Goal: Task Accomplishment & Management: Complete application form

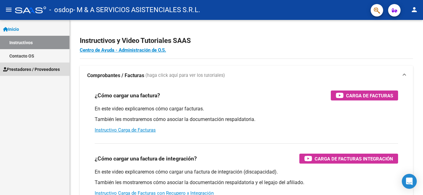
click at [27, 67] on span "Prestadores / Proveedores" at bounding box center [31, 69] width 57 height 7
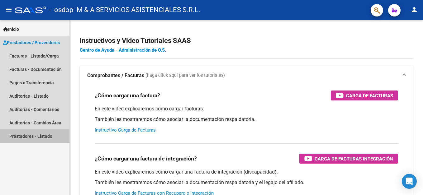
click at [36, 137] on link "Prestadores - Listado" at bounding box center [34, 136] width 69 height 13
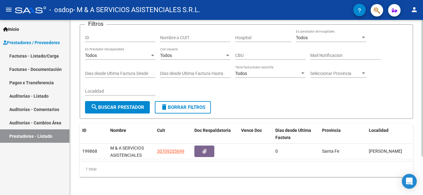
scroll to position [49, 0]
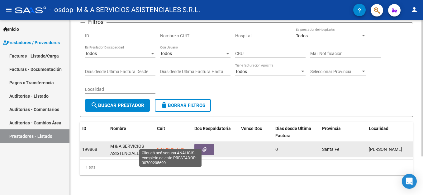
click at [167, 147] on span "30709205699" at bounding box center [170, 149] width 27 height 5
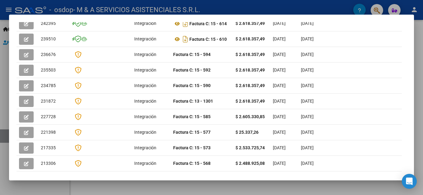
scroll to position [187, 0]
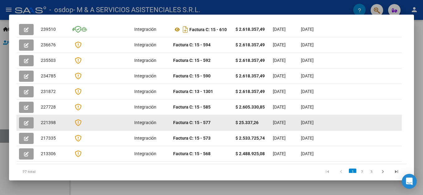
click at [270, 116] on datatable-body-cell "$ 25.337,26" at bounding box center [251, 122] width 37 height 15
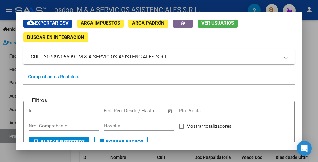
scroll to position [0, 0]
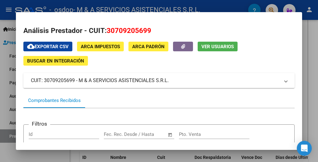
click at [308, 77] on div at bounding box center [159, 81] width 318 height 162
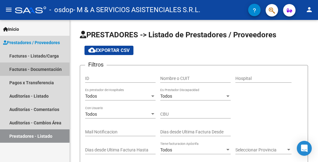
click at [37, 67] on link "Facturas - Documentación" at bounding box center [34, 69] width 69 height 13
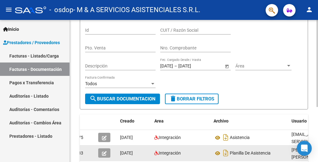
scroll to position [59, 0]
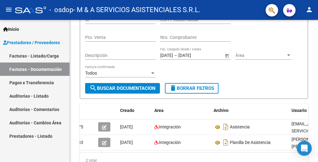
click at [35, 56] on link "Facturas - Listado/Carga" at bounding box center [34, 55] width 69 height 13
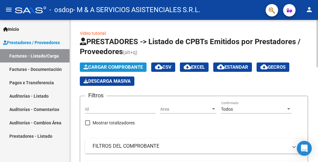
click at [105, 68] on span "Cargar Comprobante" at bounding box center [112, 67] width 59 height 6
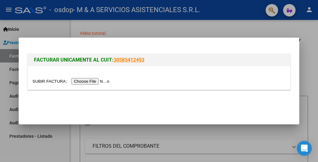
click at [87, 82] on input "file" at bounding box center [71, 81] width 79 height 7
click at [87, 83] on input "file" at bounding box center [71, 81] width 79 height 7
click at [87, 82] on input "file" at bounding box center [71, 81] width 79 height 7
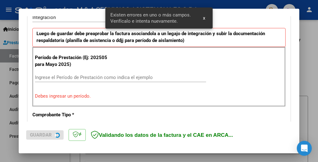
scroll to position [164, 0]
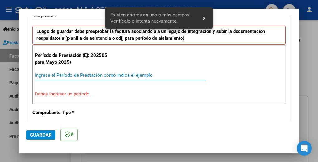
click at [52, 74] on input "Ingrese el Período de Prestación como indica el ejemplo" at bounding box center [120, 76] width 171 height 6
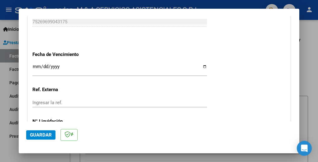
scroll to position [461, 0]
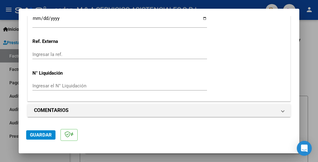
type input "202506"
click at [49, 136] on span "Guardar" at bounding box center [41, 135] width 22 height 6
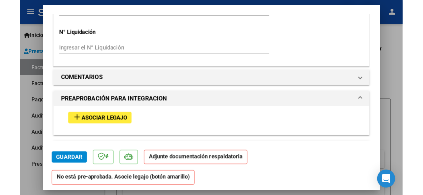
scroll to position [592, 0]
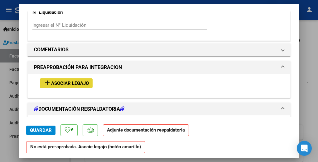
click at [77, 84] on span "Asociar Legajo" at bounding box center [70, 84] width 38 height 6
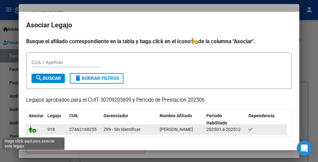
click at [34, 133] on icon at bounding box center [32, 129] width 7 height 7
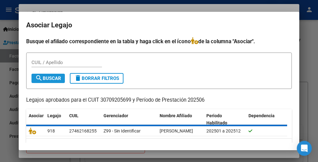
click at [48, 77] on span "search Buscar" at bounding box center [48, 79] width 26 height 6
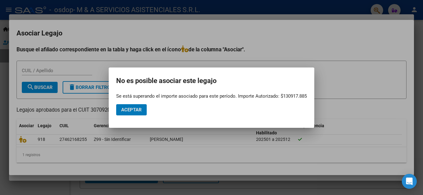
scroll to position [500, 0]
click at [124, 113] on button "Aceptar" at bounding box center [131, 109] width 31 height 11
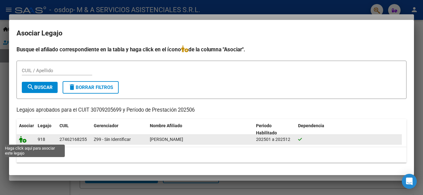
click at [23, 139] on icon at bounding box center [22, 139] width 7 height 7
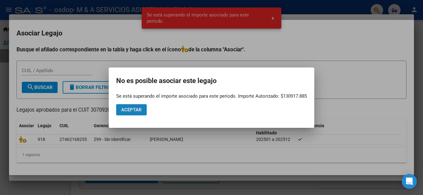
click at [133, 113] on button "Aceptar" at bounding box center [131, 109] width 31 height 11
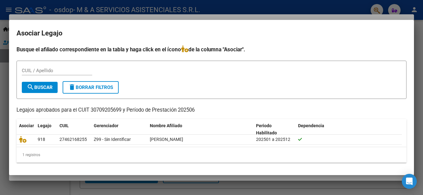
click at [415, 25] on div at bounding box center [211, 97] width 423 height 195
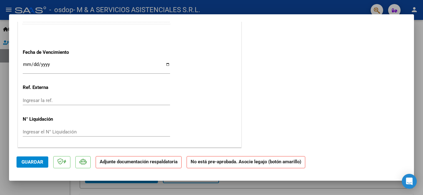
scroll to position [72, 0]
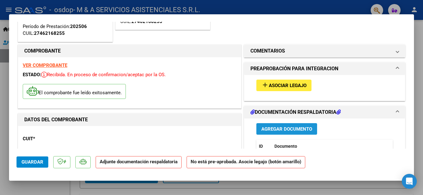
click at [300, 129] on span "Agregar Documento" at bounding box center [286, 129] width 51 height 6
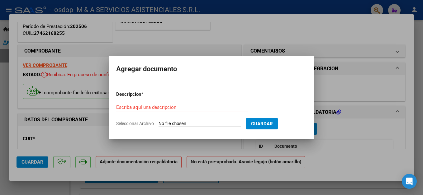
click at [185, 125] on input "Seleccionar Archivo" at bounding box center [199, 124] width 82 height 6
type input "C:\fakepath\ASISTENCIA.pdf"
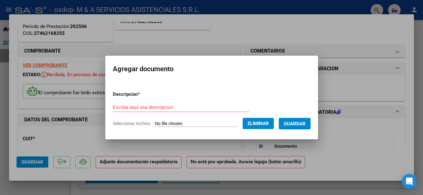
click at [156, 110] on input "Escriba aquí una descripcion" at bounding box center [181, 108] width 136 height 6
type input "ASISTENCIA"
click at [300, 125] on span "Guardar" at bounding box center [295, 124] width 22 height 6
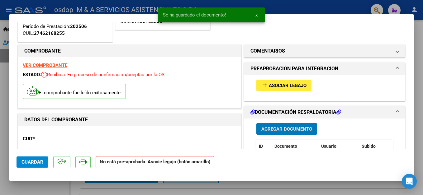
click at [293, 128] on span "Agregar Documento" at bounding box center [286, 129] width 51 height 6
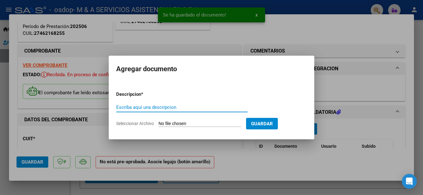
click at [168, 109] on input "Escriba aquí una descripcion" at bounding box center [181, 108] width 131 height 6
click at [178, 122] on input "Seleccionar Archivo" at bounding box center [199, 124] width 82 height 6
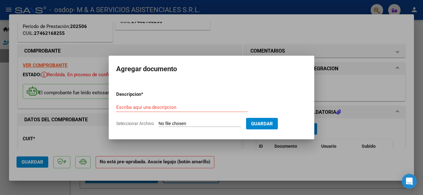
type input "C:\fakepath\INFORME.pdf"
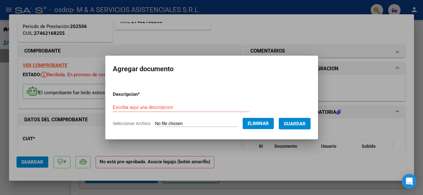
click at [130, 107] on input "Escriba aquí una descripcion" at bounding box center [181, 108] width 136 height 6
type input "INFORME"
click at [297, 122] on span "Guardar" at bounding box center [295, 124] width 22 height 6
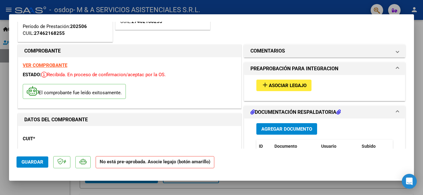
drag, startPoint x: 36, startPoint y: 163, endPoint x: 328, endPoint y: 162, distance: 292.0
click at [328, 162] on mat-dialog-actions "Guardar No está pre-aprobada. Asocie legajo (botón amarillo)" at bounding box center [211, 161] width 390 height 25
click at [394, 113] on mat-expansion-panel-header "DOCUMENTACIÓN RESPALDATORIA" at bounding box center [324, 112] width 161 height 12
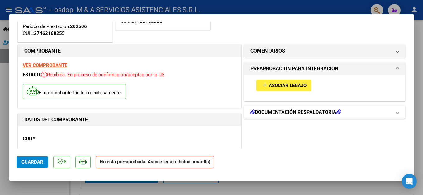
click at [396, 112] on span at bounding box center [397, 112] width 2 height 7
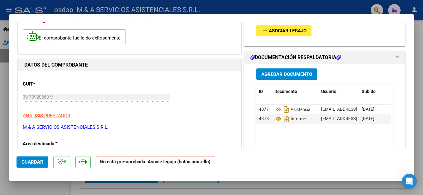
scroll to position [134, 0]
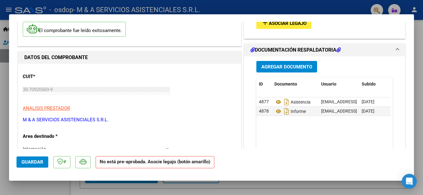
click at [27, 163] on span "Guardar" at bounding box center [32, 162] width 22 height 6
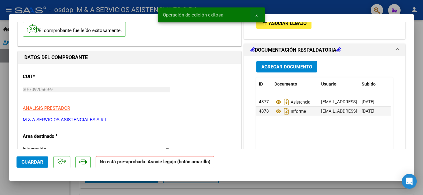
click at [256, 16] on span "x" at bounding box center [256, 15] width 2 height 6
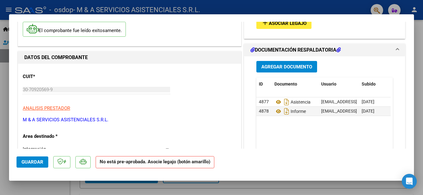
click at [420, 156] on div at bounding box center [211, 97] width 423 height 195
type input "$ 0,00"
